Goal: Task Accomplishment & Management: Use online tool/utility

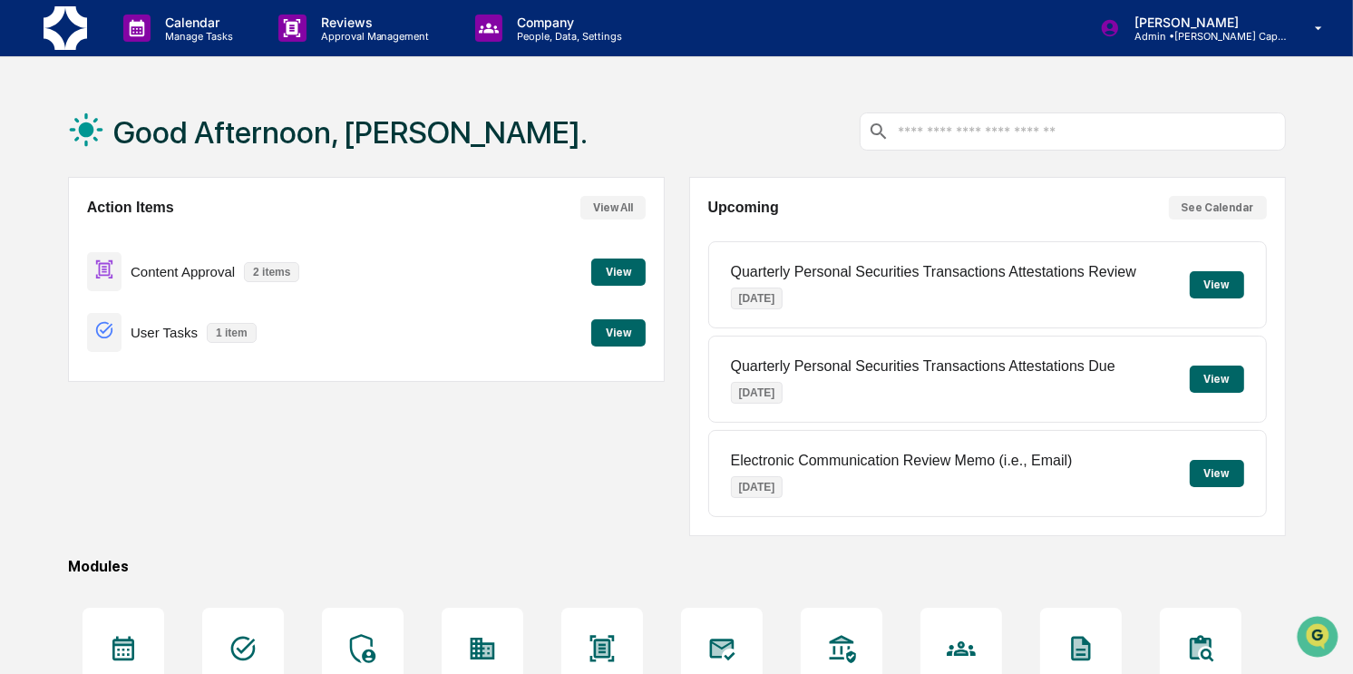
click at [609, 271] on button "View" at bounding box center [618, 271] width 54 height 27
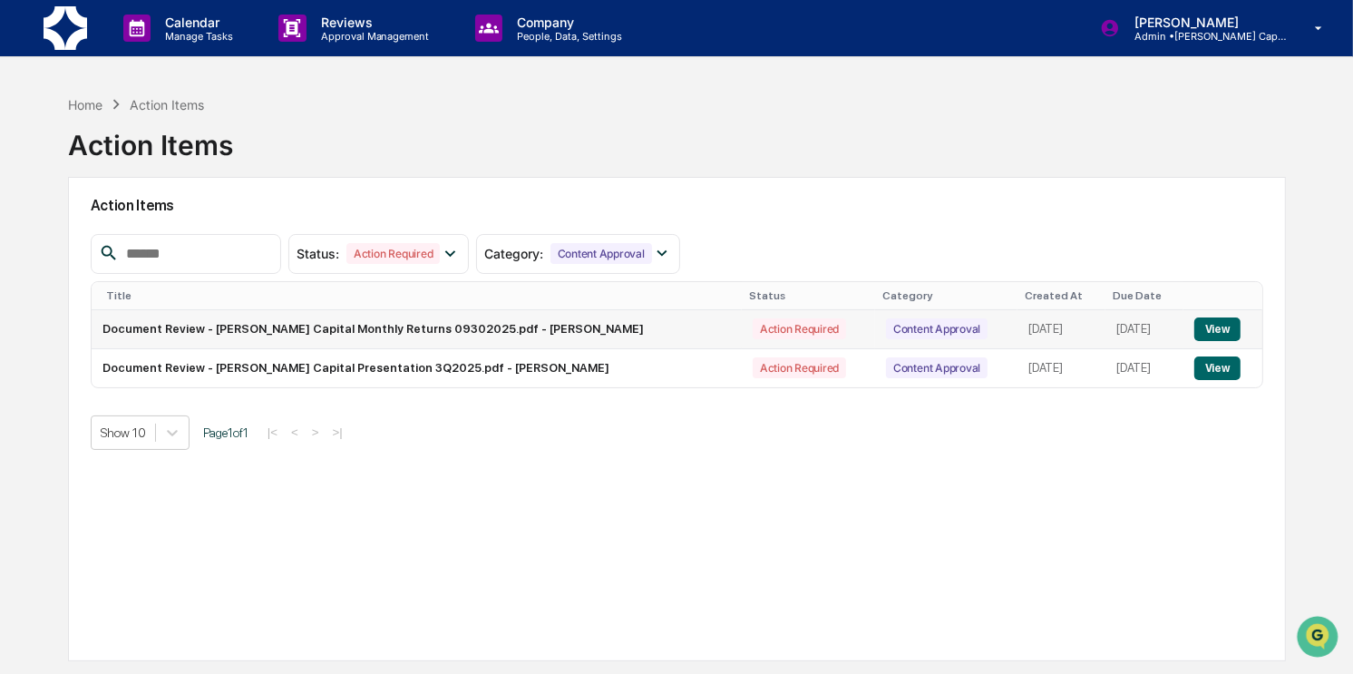
click at [1224, 322] on button "View" at bounding box center [1217, 329] width 46 height 24
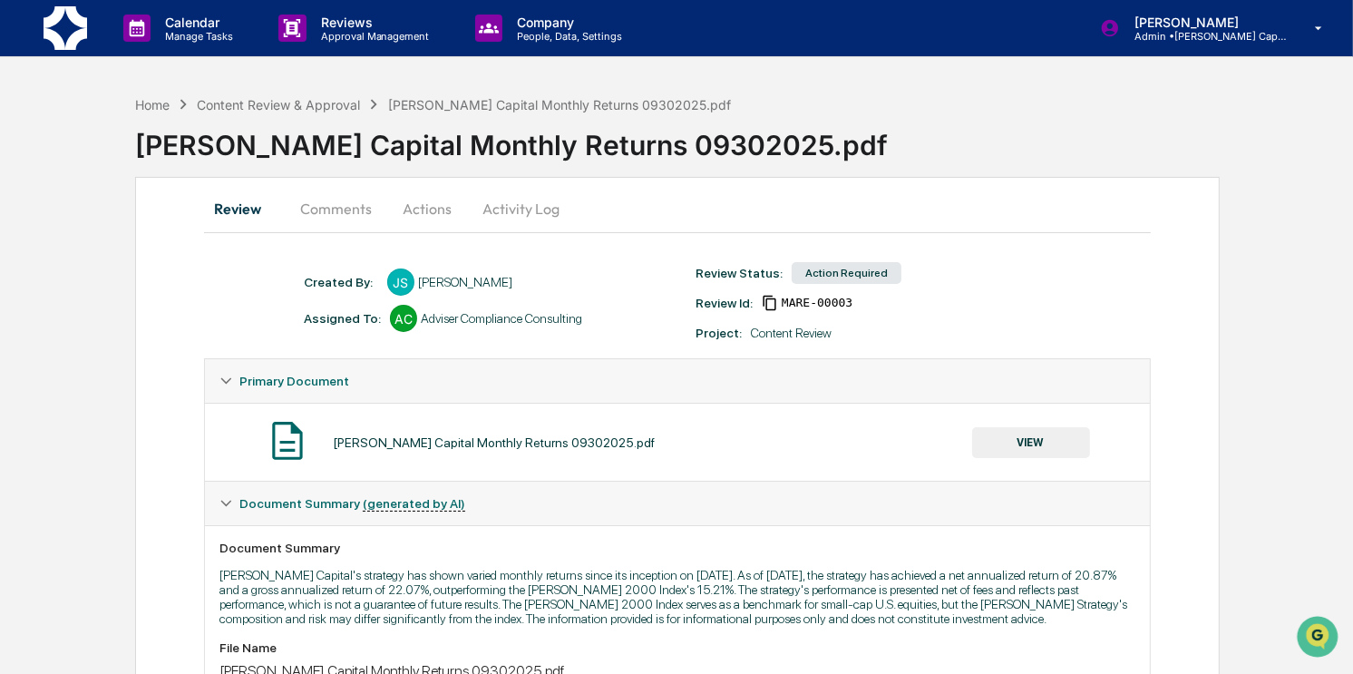
click at [1029, 449] on button "VIEW" at bounding box center [1031, 442] width 118 height 31
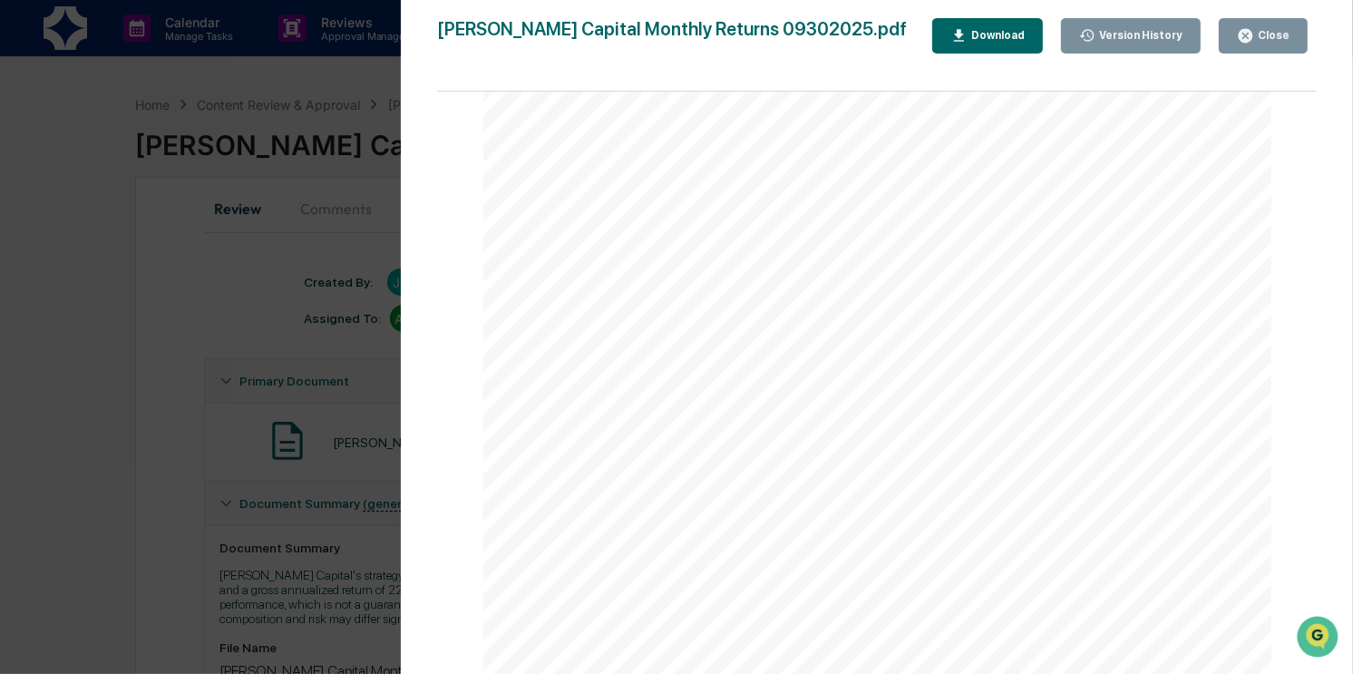
scroll to position [479, 0]
click at [1250, 38] on icon "button" at bounding box center [1246, 36] width 14 height 14
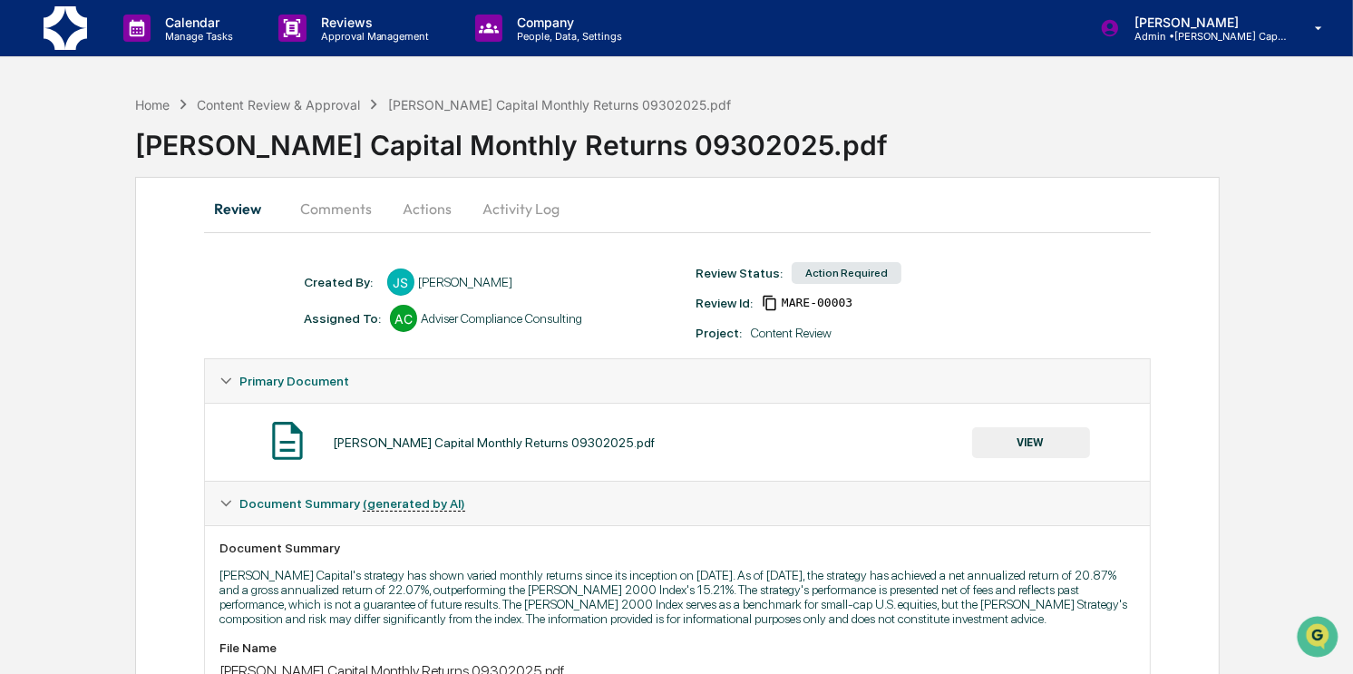
click at [339, 212] on button "Comments" at bounding box center [336, 209] width 101 height 44
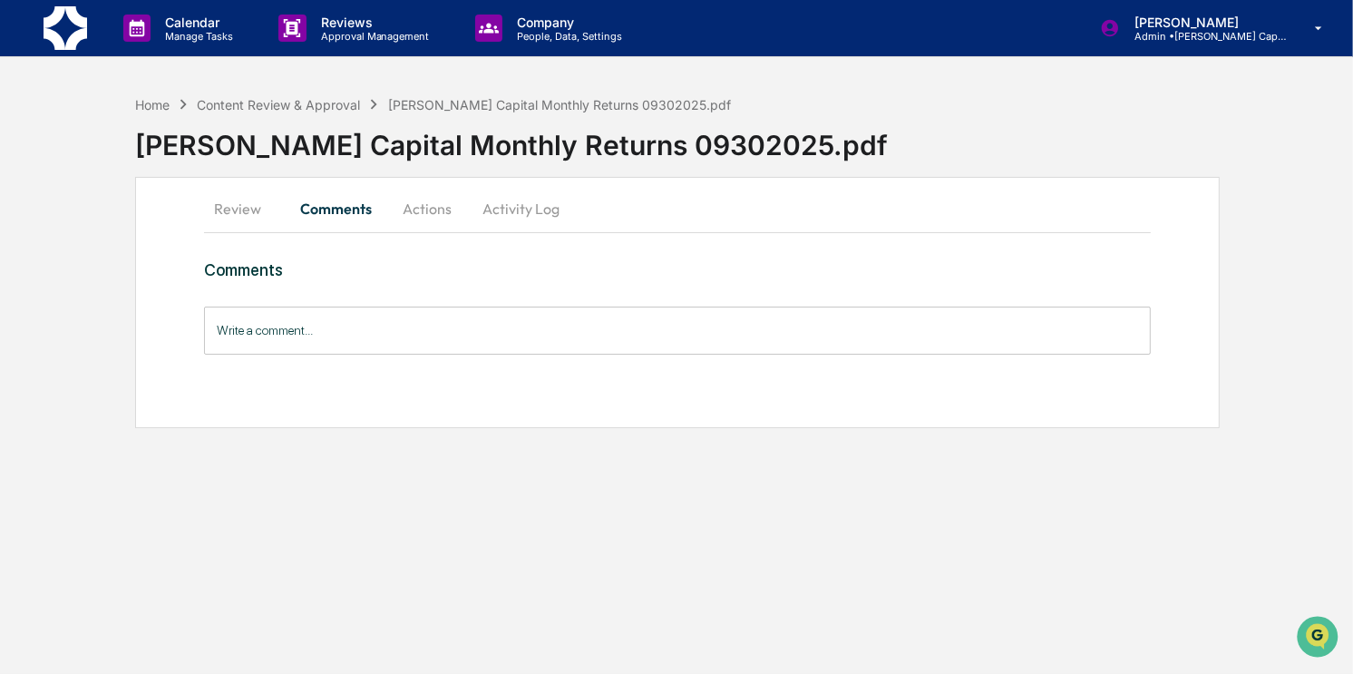
click at [433, 212] on button "Actions" at bounding box center [427, 209] width 82 height 44
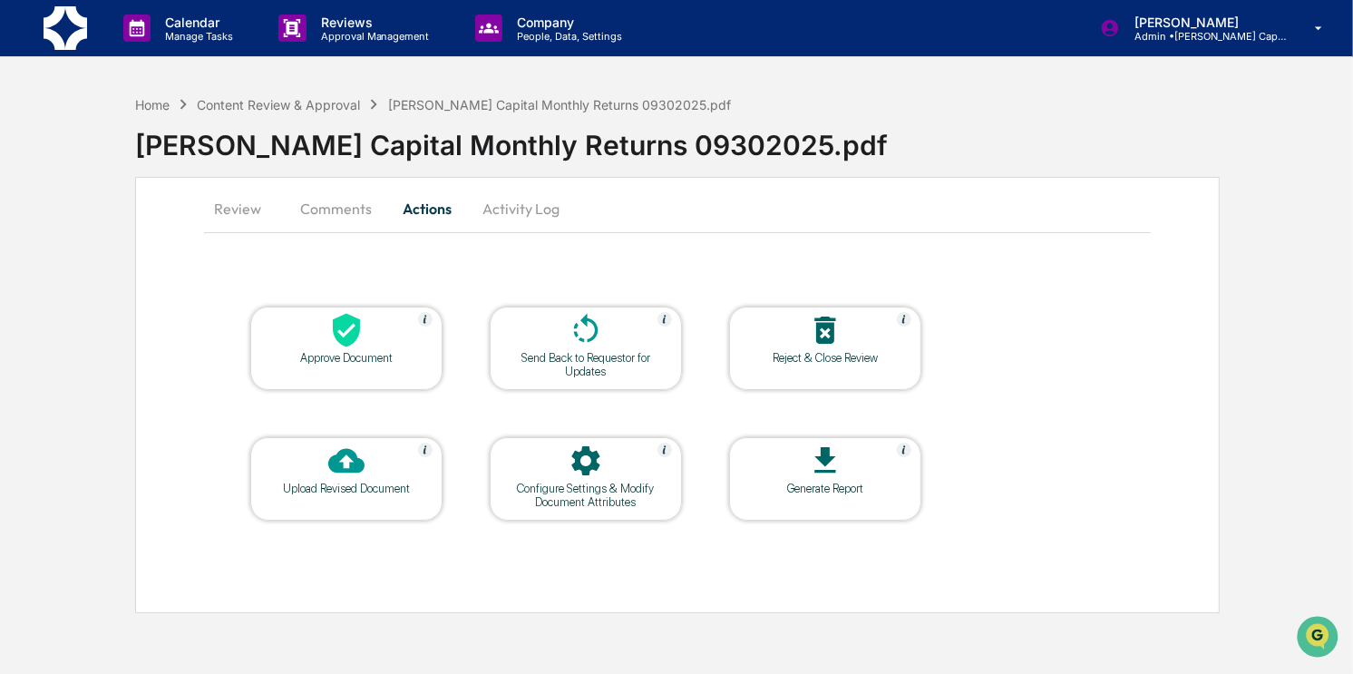
click at [371, 365] on div "Approve Document" at bounding box center [346, 347] width 192 height 83
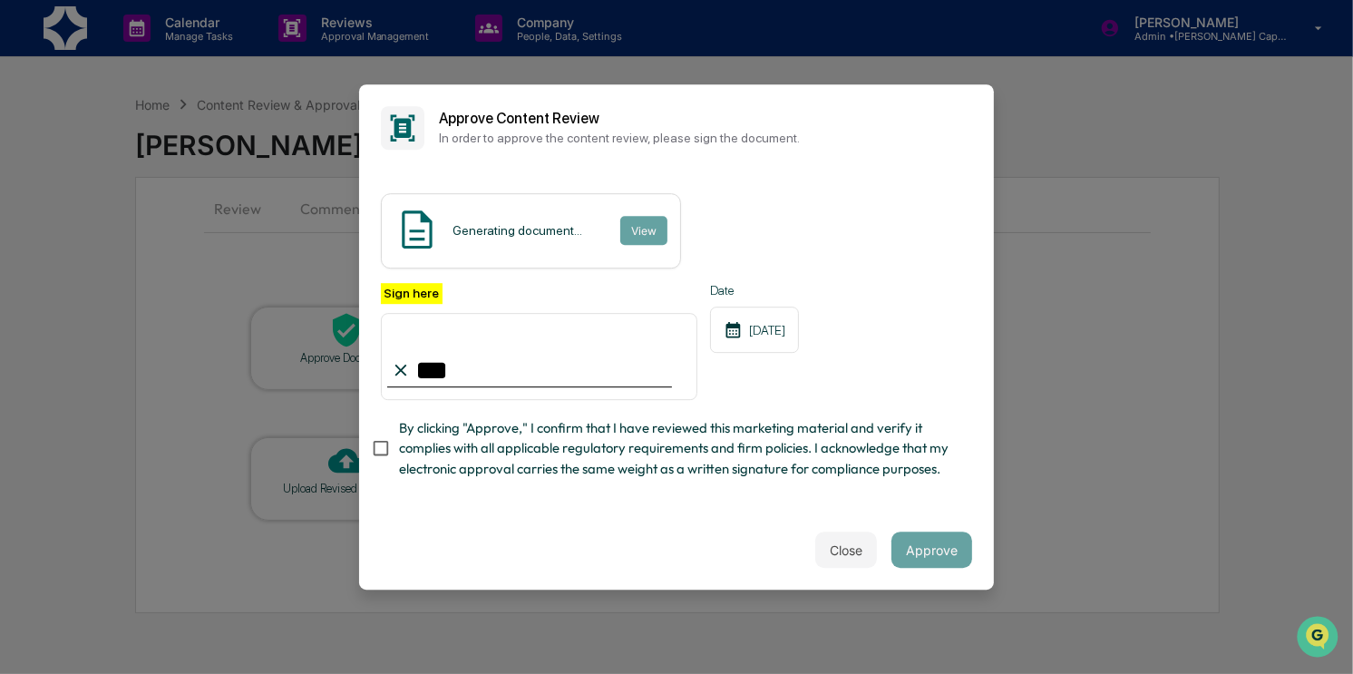
type input "**********"
click at [433, 437] on span "By clicking "Approve," I confirm that I have reviewed this marketing material a…" at bounding box center [678, 448] width 559 height 61
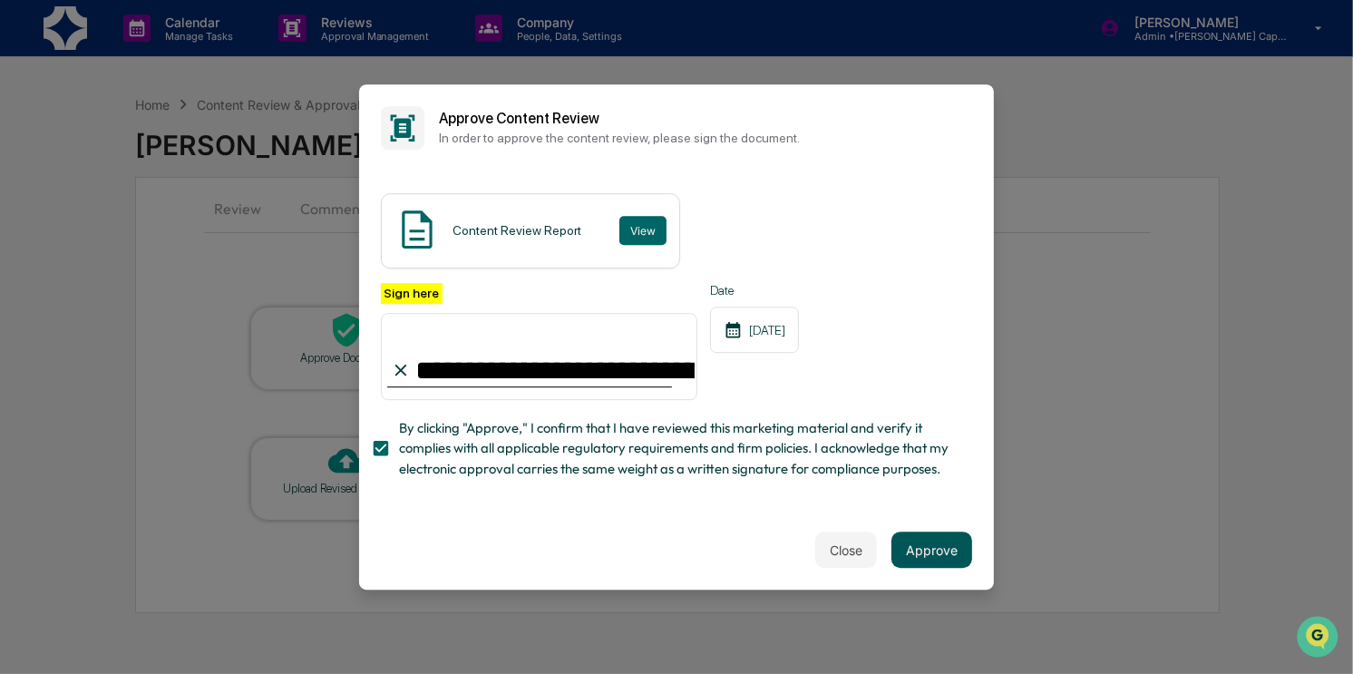
click at [948, 551] on button "Approve" at bounding box center [931, 549] width 81 height 36
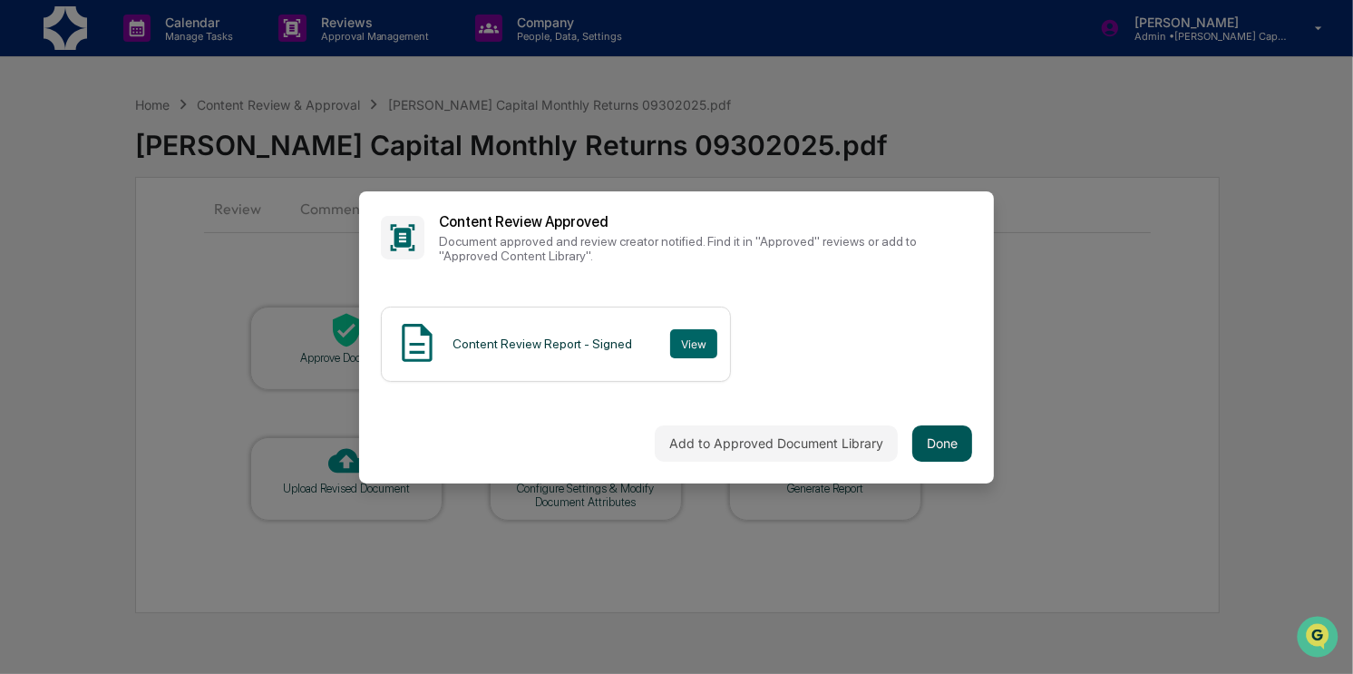
click at [938, 446] on button "Done" at bounding box center [942, 443] width 60 height 36
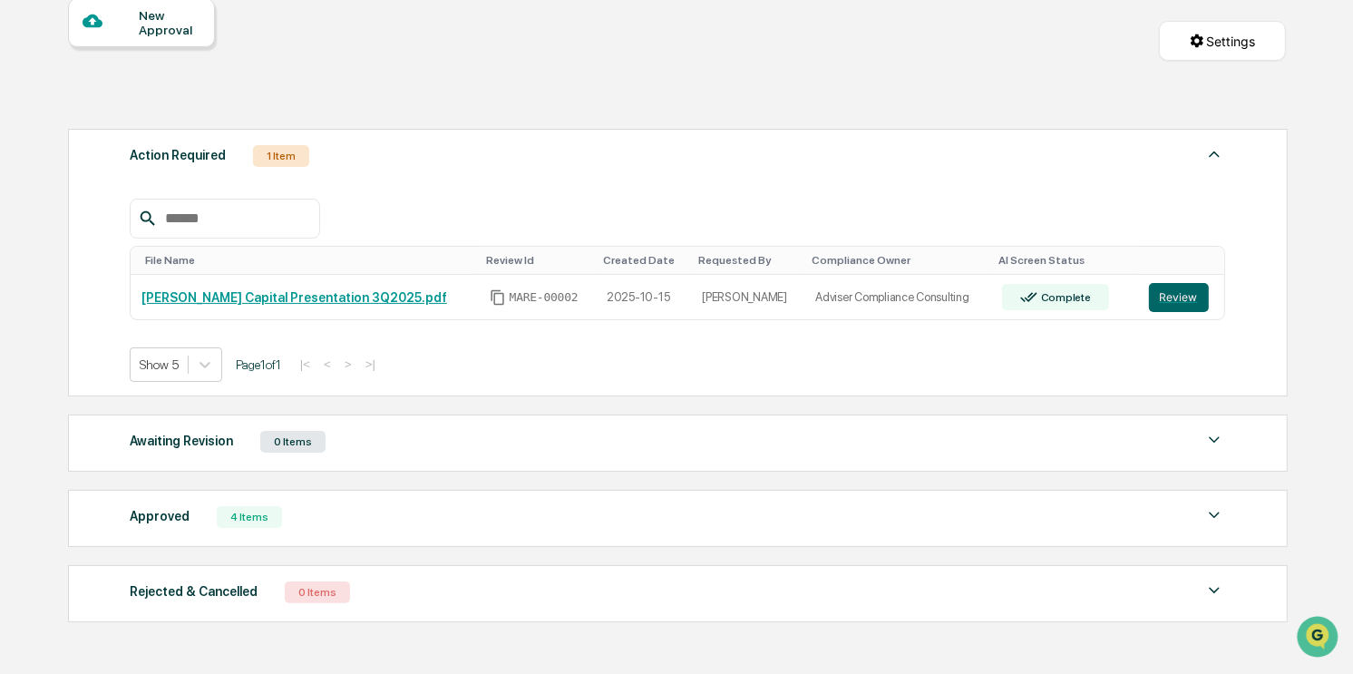
scroll to position [178, 0]
click at [365, 299] on link "[PERSON_NAME] Capital Presentation 3Q2025.pdf" at bounding box center [294, 298] width 306 height 15
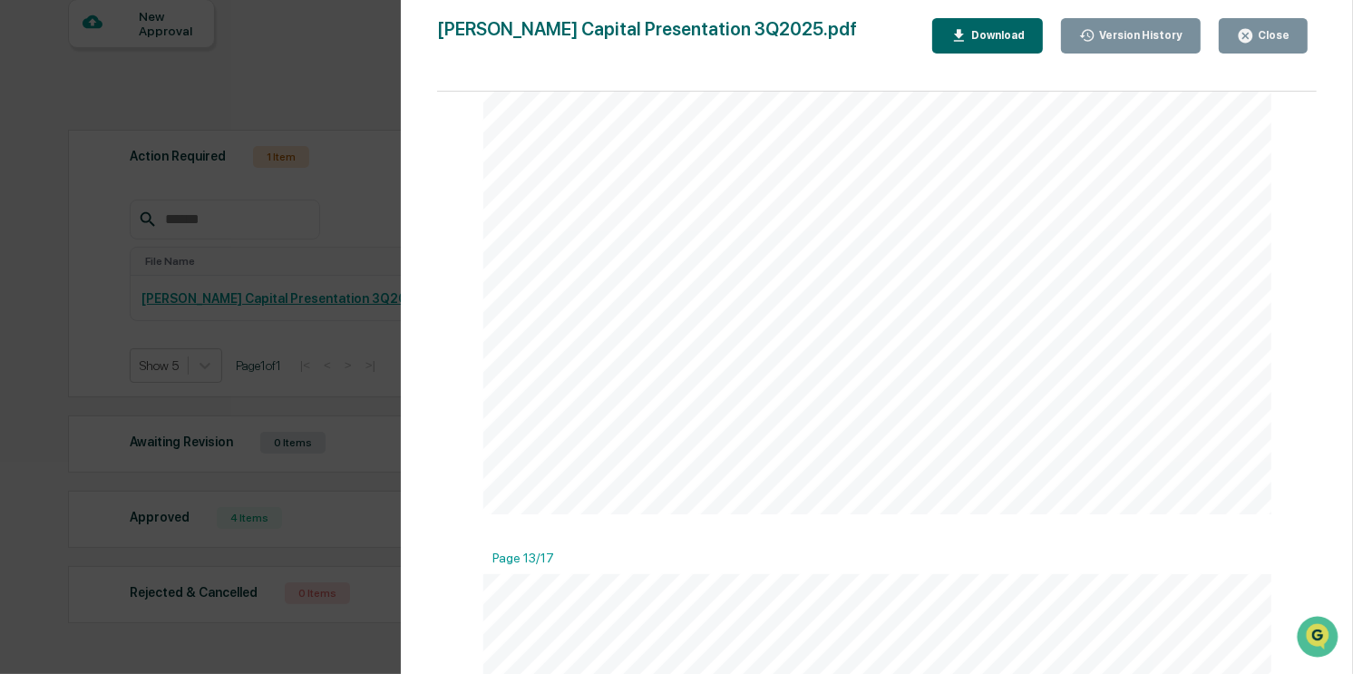
scroll to position [7373, 0]
click at [1243, 42] on icon "button" at bounding box center [1246, 36] width 14 height 14
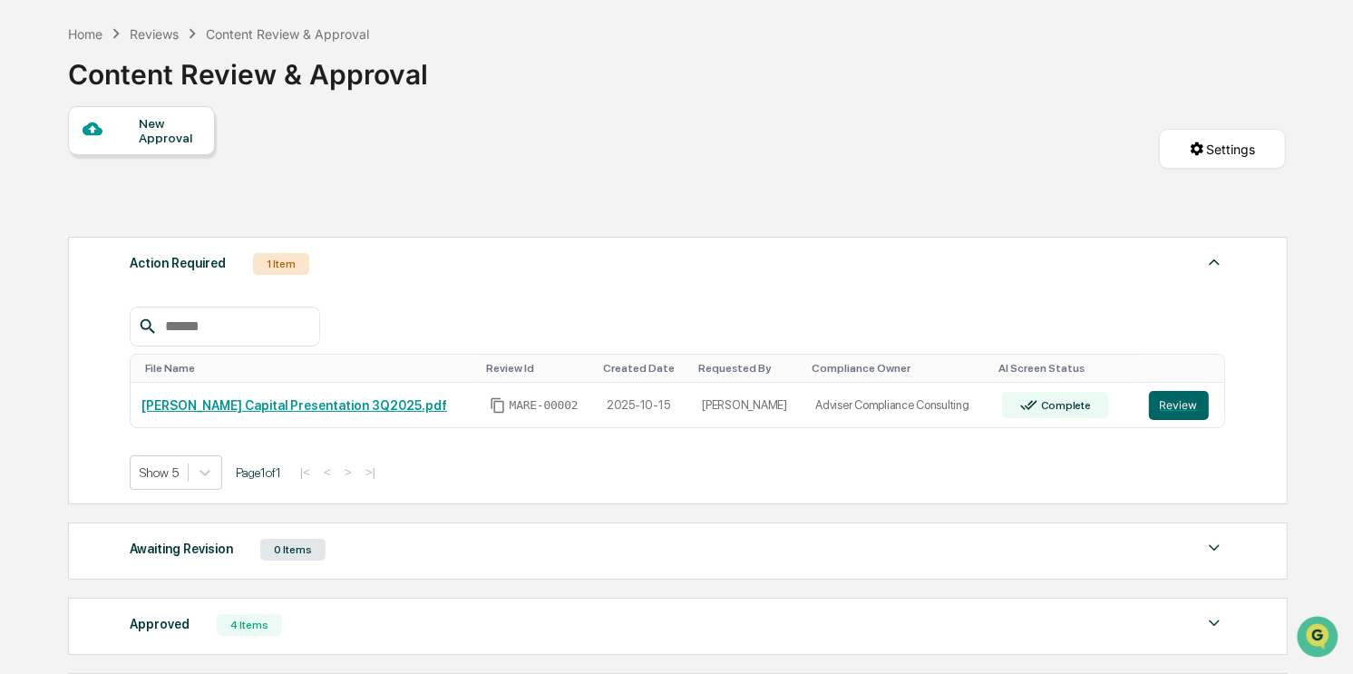
scroll to position [70, 0]
click at [1174, 401] on button "Review" at bounding box center [1179, 406] width 60 height 29
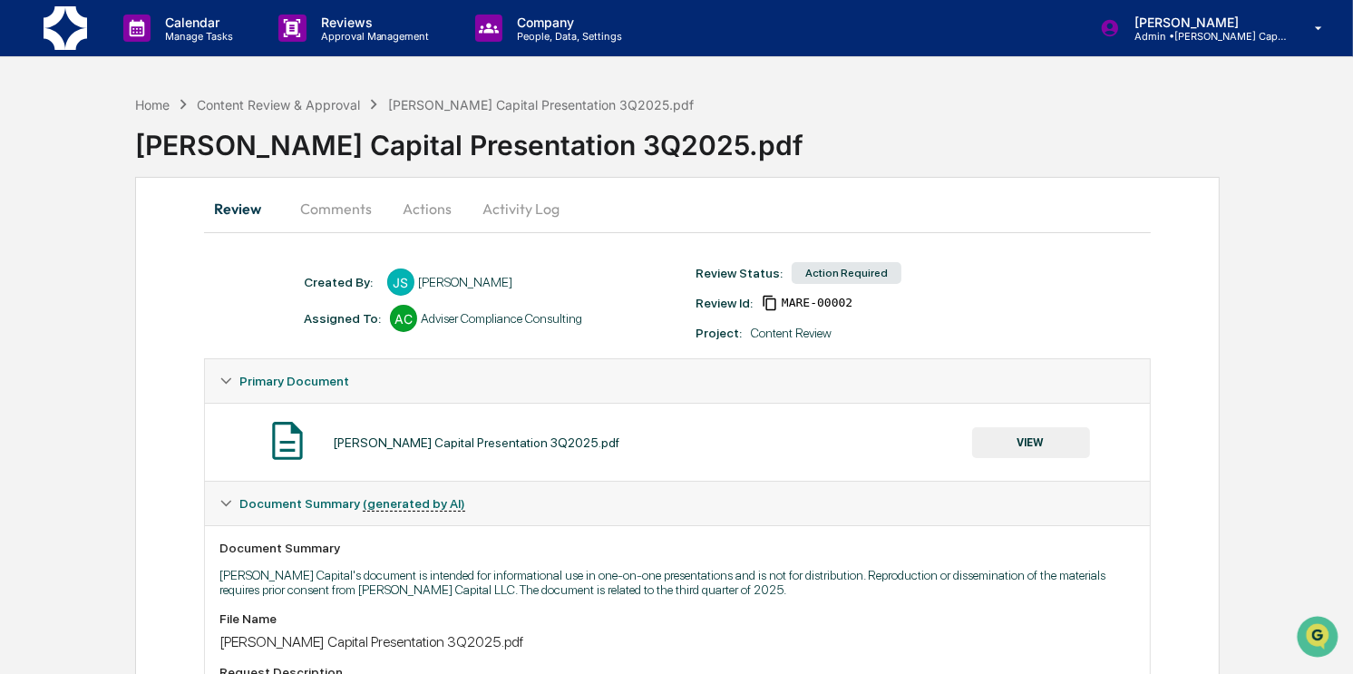
click at [1048, 442] on button "VIEW" at bounding box center [1031, 442] width 118 height 31
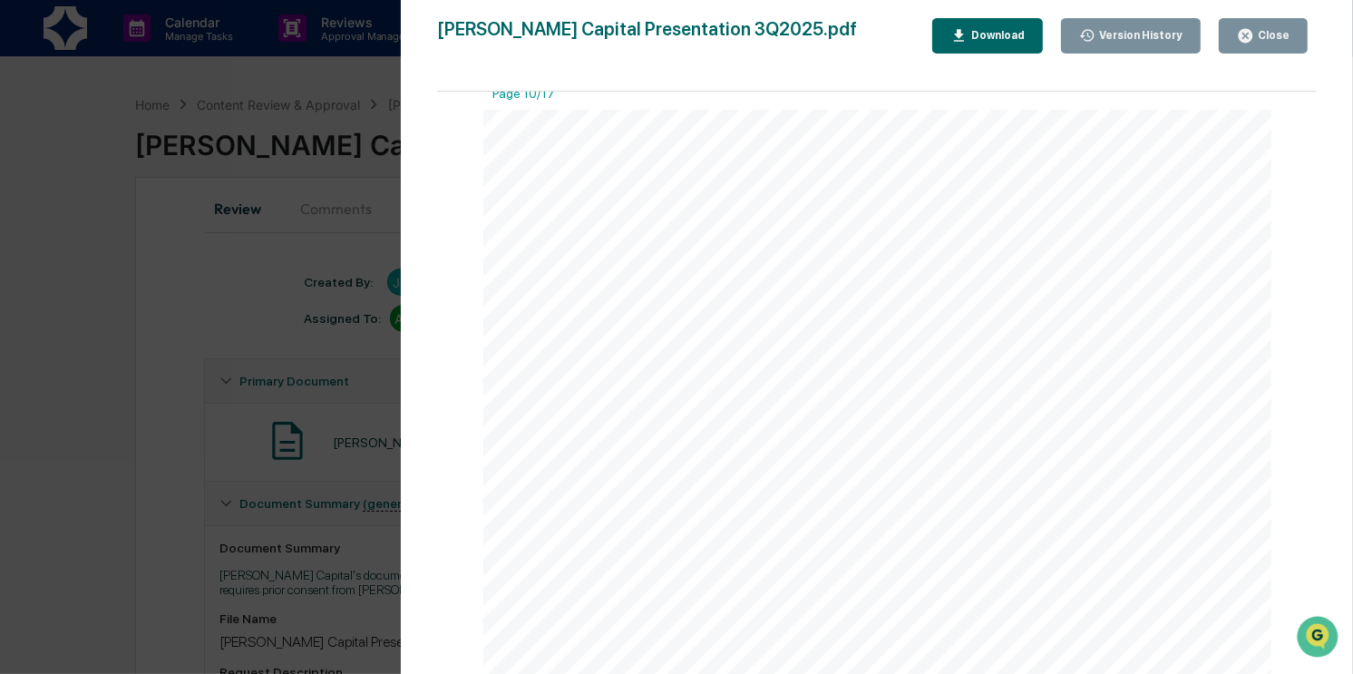
scroll to position [5937, 0]
click at [1262, 44] on button "Close" at bounding box center [1263, 35] width 89 height 35
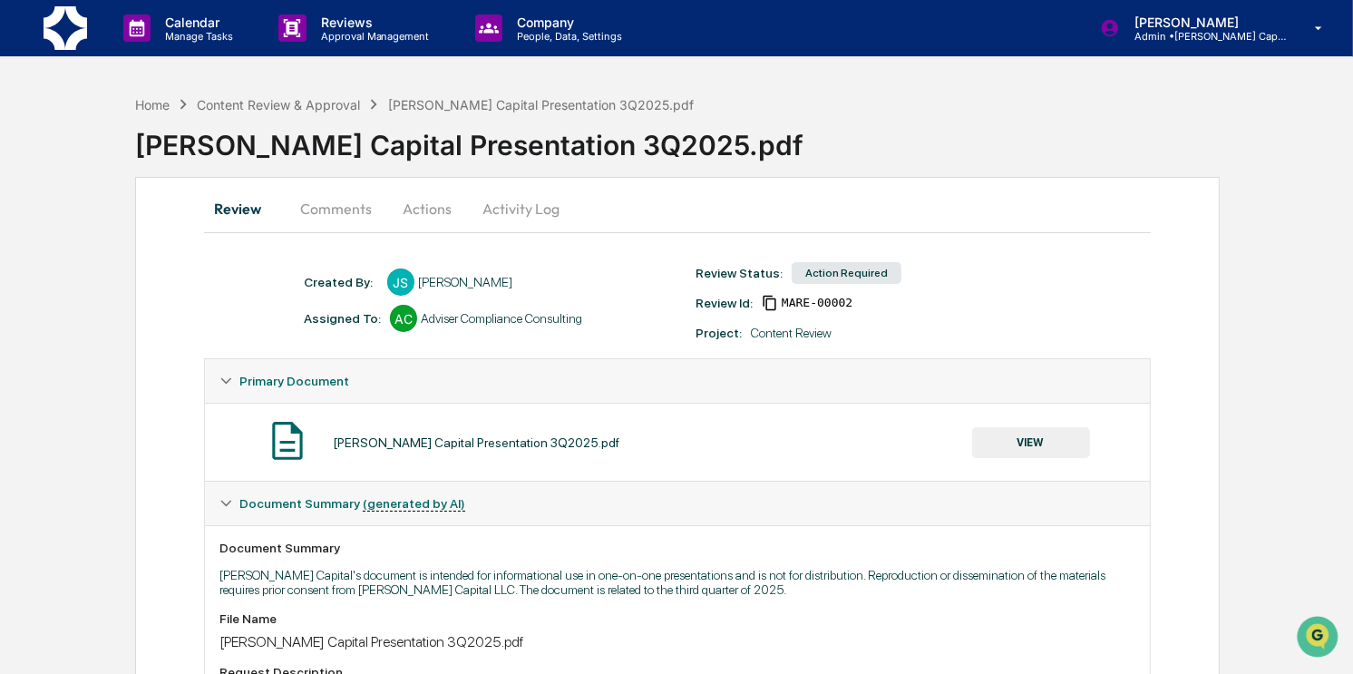
click at [349, 203] on button "Comments" at bounding box center [336, 209] width 101 height 44
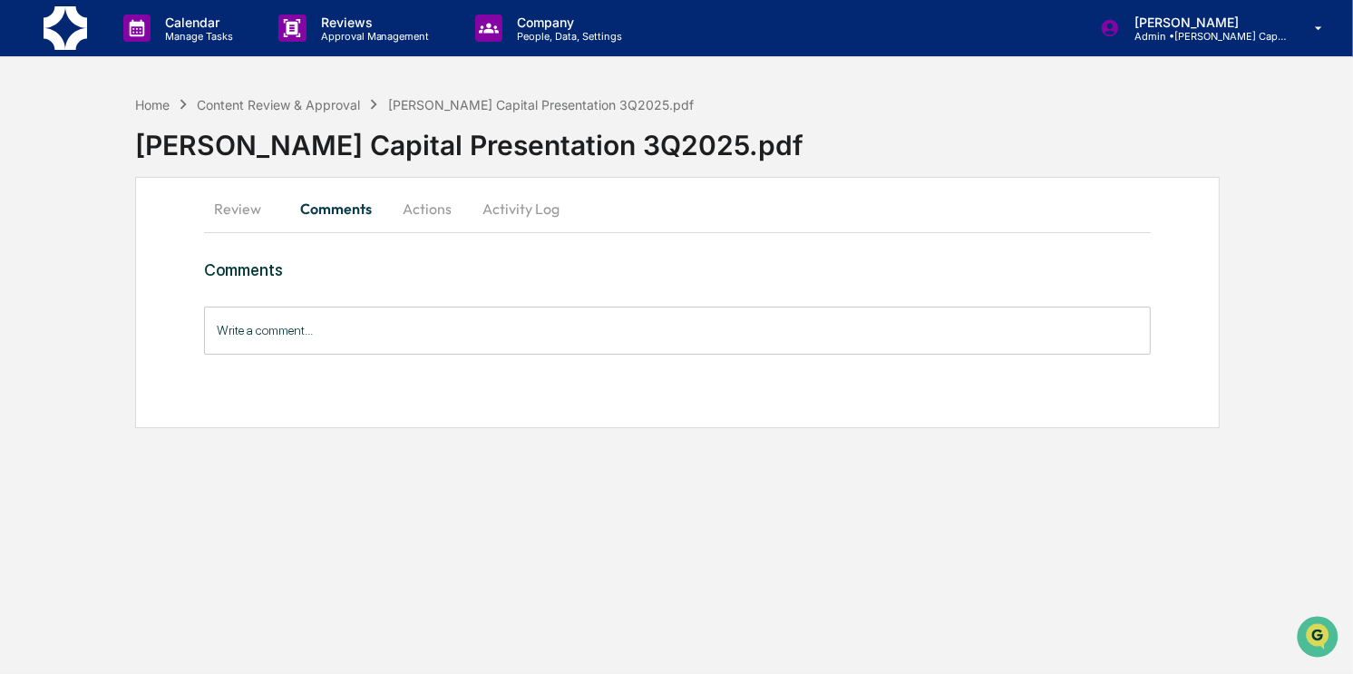
click at [443, 208] on button "Actions" at bounding box center [427, 209] width 82 height 44
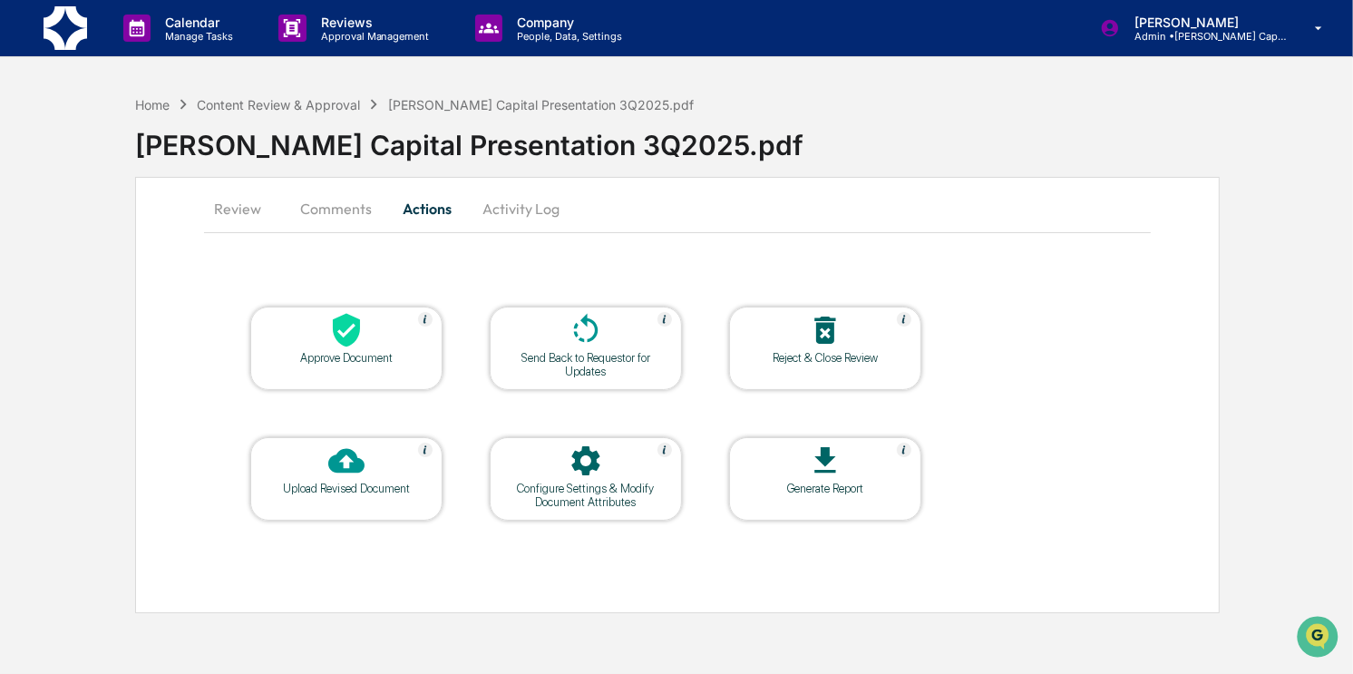
click at [367, 358] on div "Approve Document" at bounding box center [346, 358] width 163 height 14
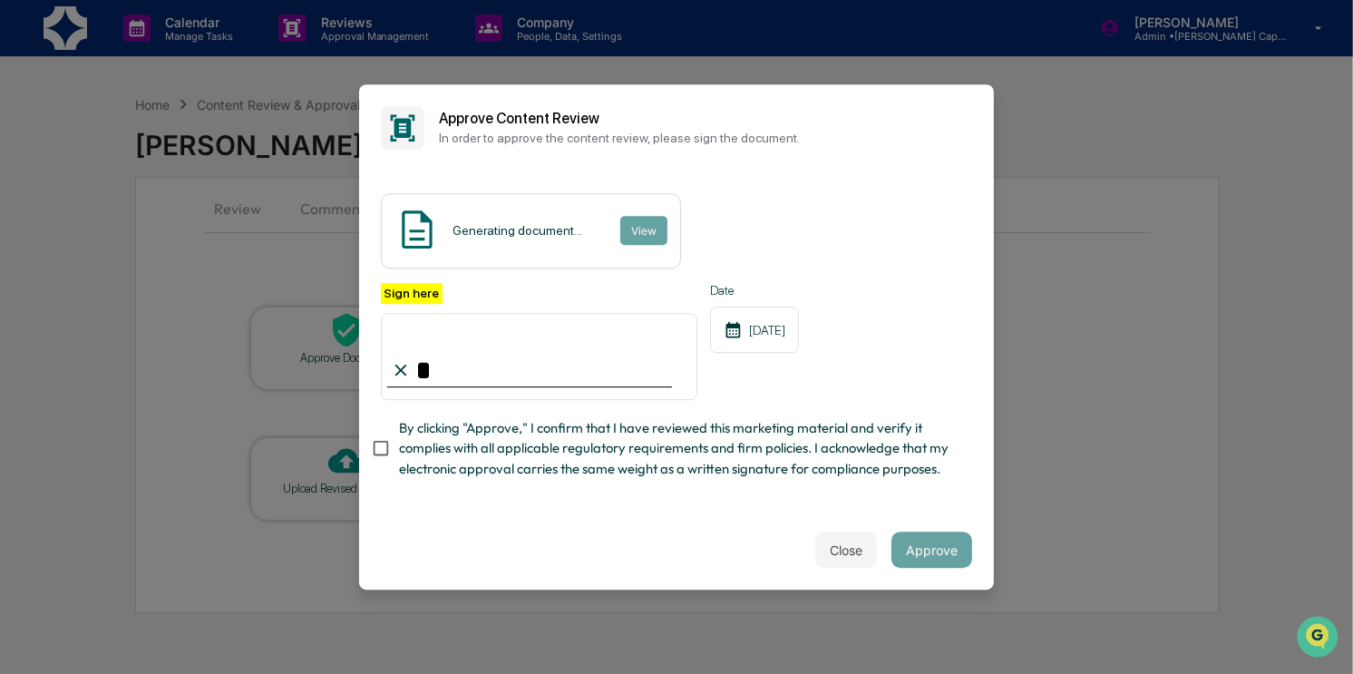
type input "**********"
click at [651, 440] on span "By clicking "Approve," I confirm that I have reviewed this marketing material a…" at bounding box center [678, 448] width 559 height 61
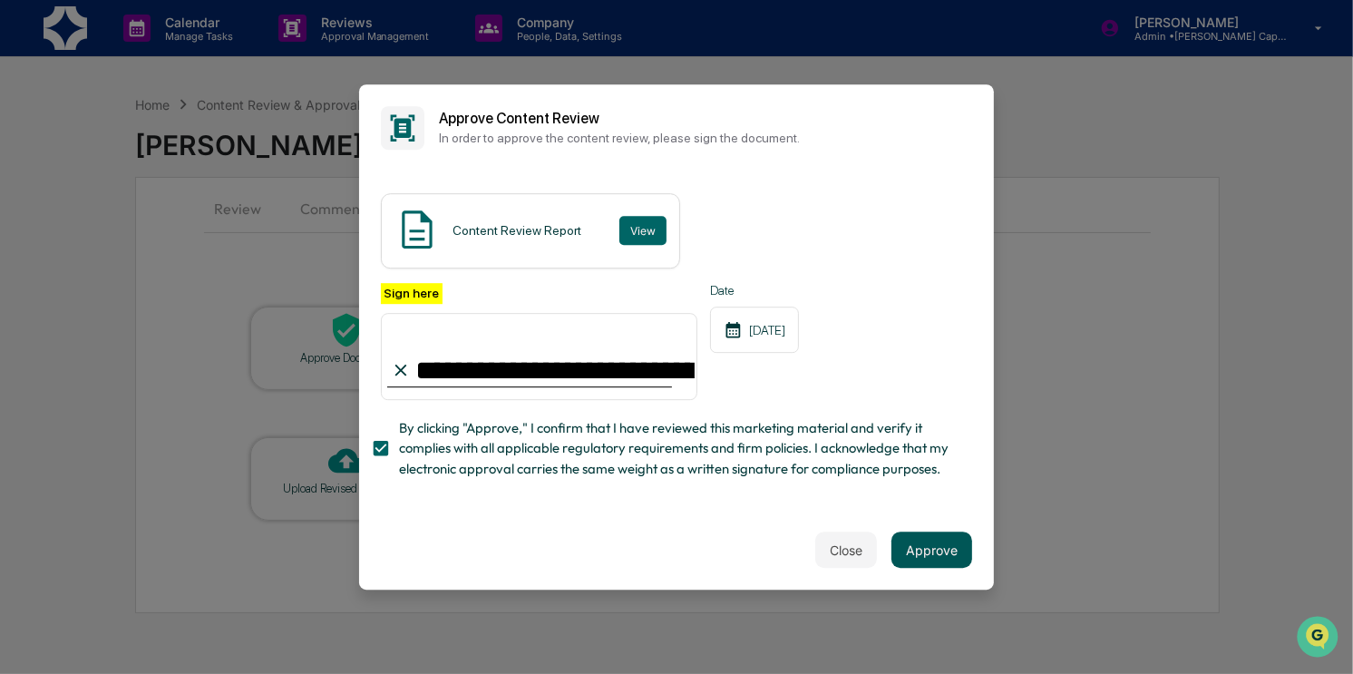
click at [939, 549] on button "Approve" at bounding box center [931, 549] width 81 height 36
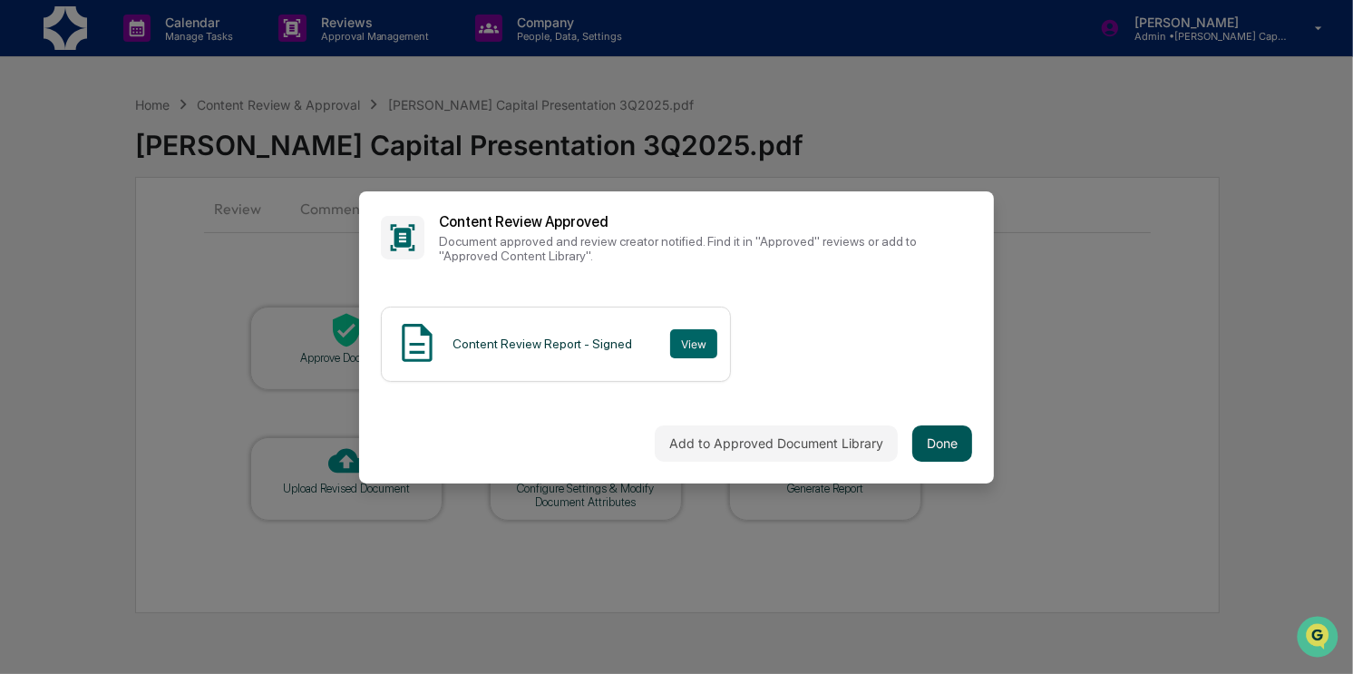
click at [957, 437] on button "Done" at bounding box center [942, 443] width 60 height 36
